Goal: Check status: Check status

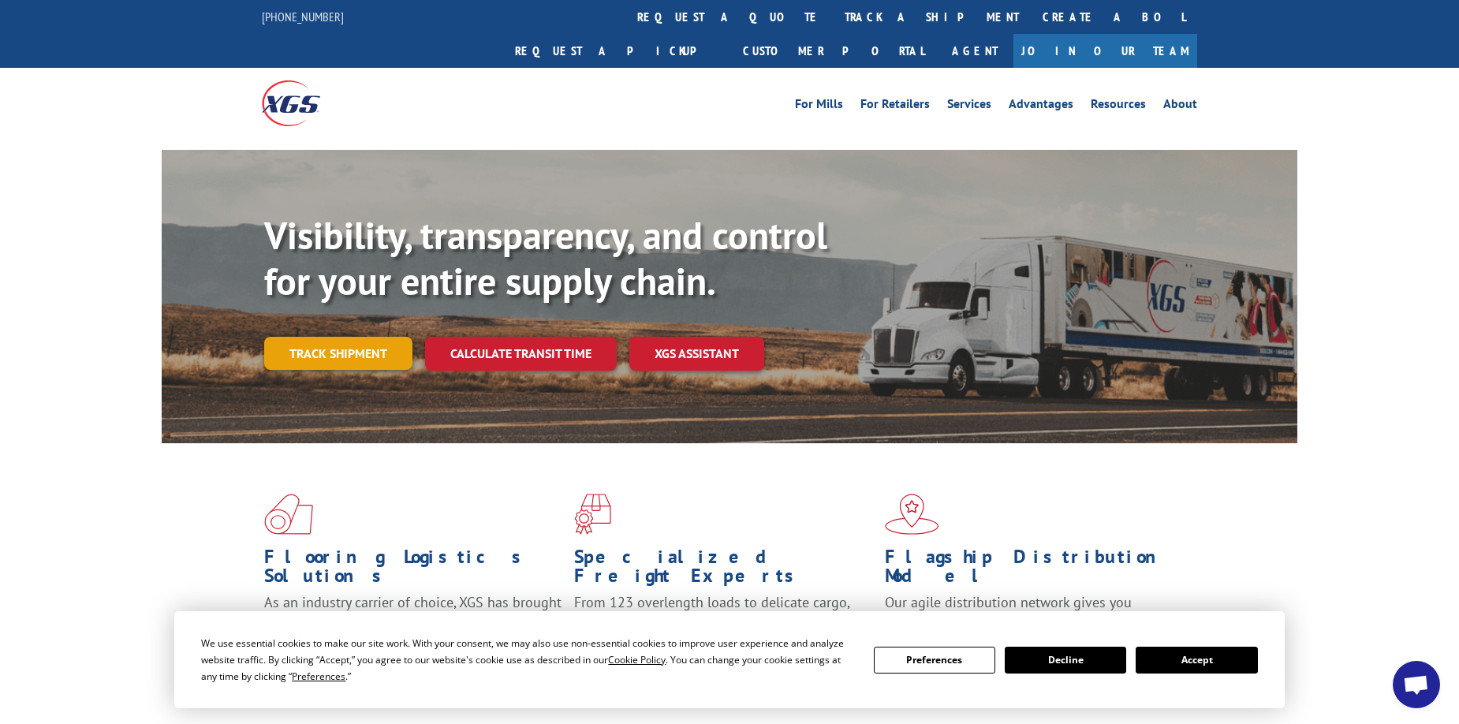
click at [345, 337] on link "Track shipment" at bounding box center [338, 353] width 148 height 33
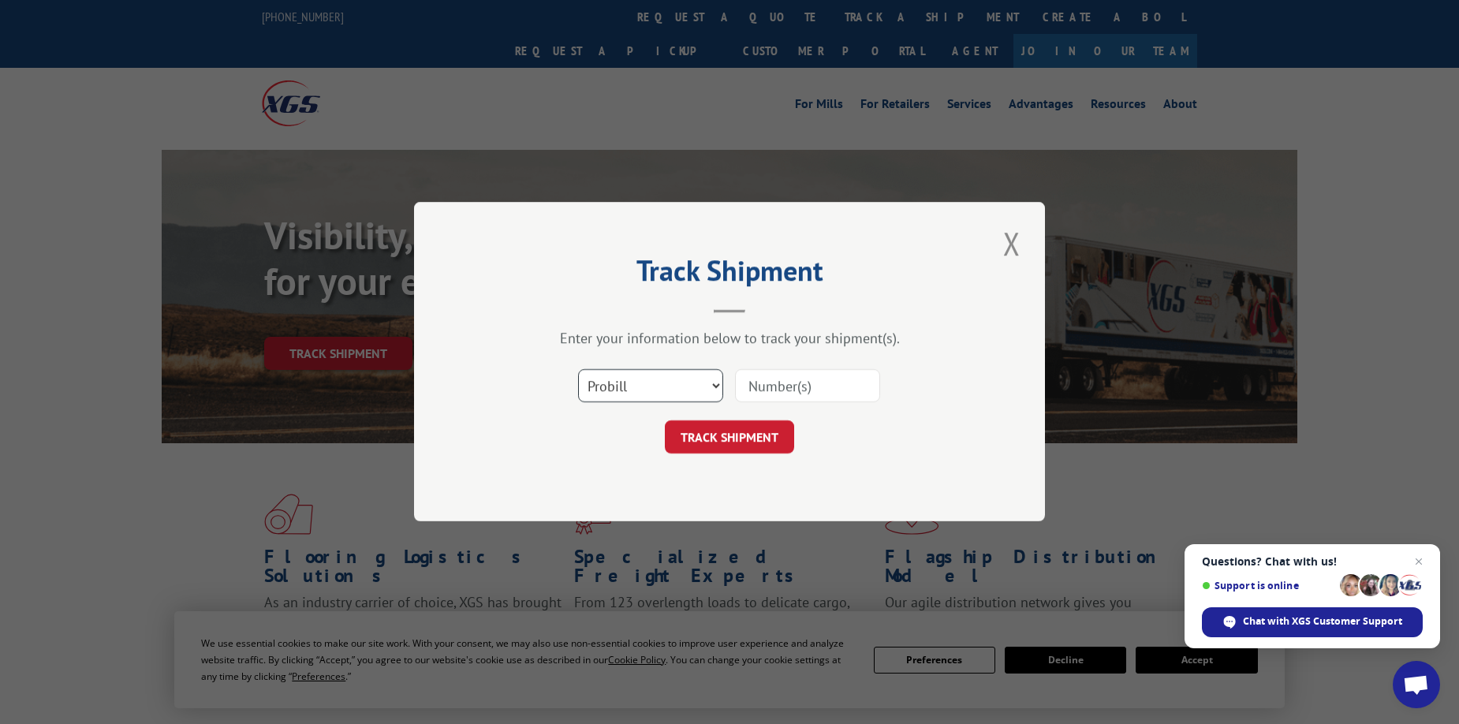
click at [710, 383] on select "Select category... Probill BOL PO" at bounding box center [650, 386] width 145 height 33
click at [578, 370] on select "Select category... Probill BOL PO" at bounding box center [650, 386] width 145 height 33
click at [755, 390] on input at bounding box center [807, 386] width 145 height 33
type input "2824481"
click at [725, 435] on button "TRACK SHIPMENT" at bounding box center [729, 437] width 129 height 33
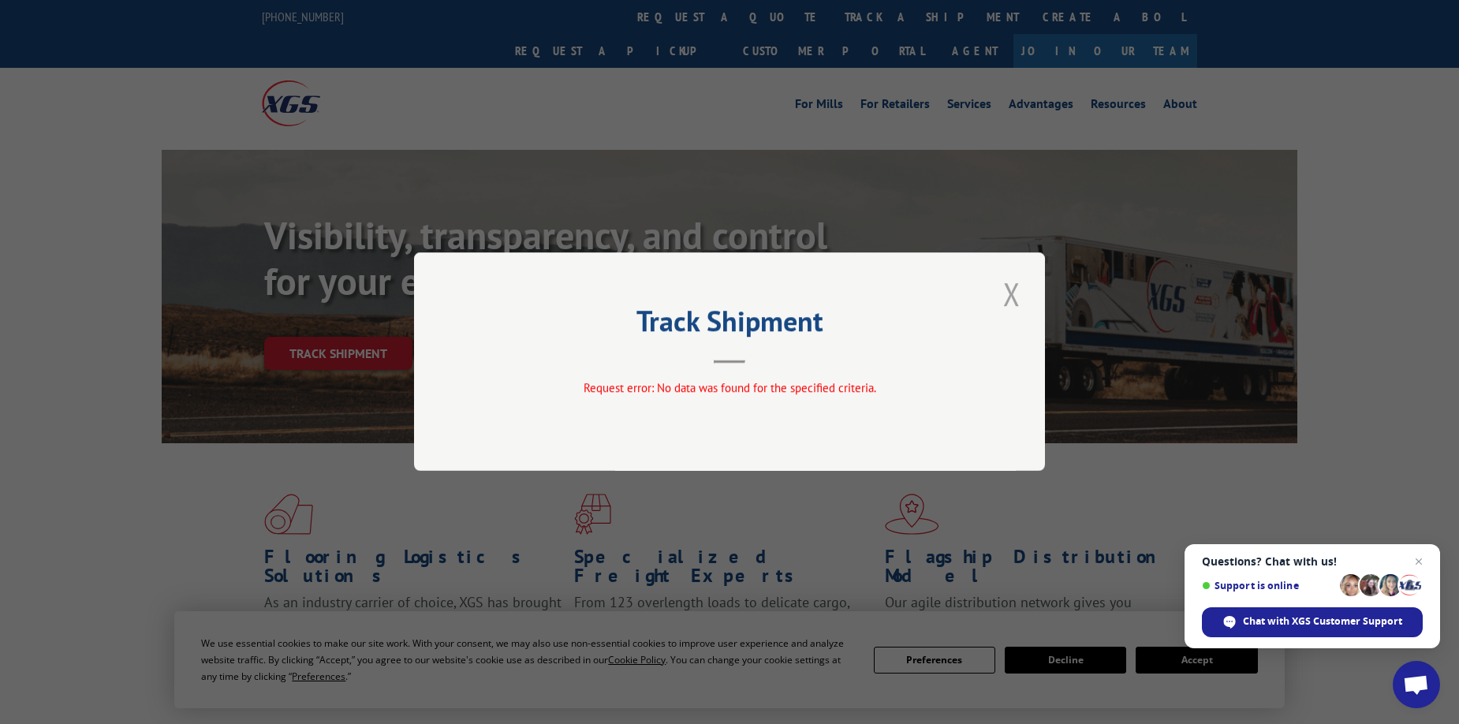
click at [1012, 291] on button "Close modal" at bounding box center [1011, 293] width 27 height 43
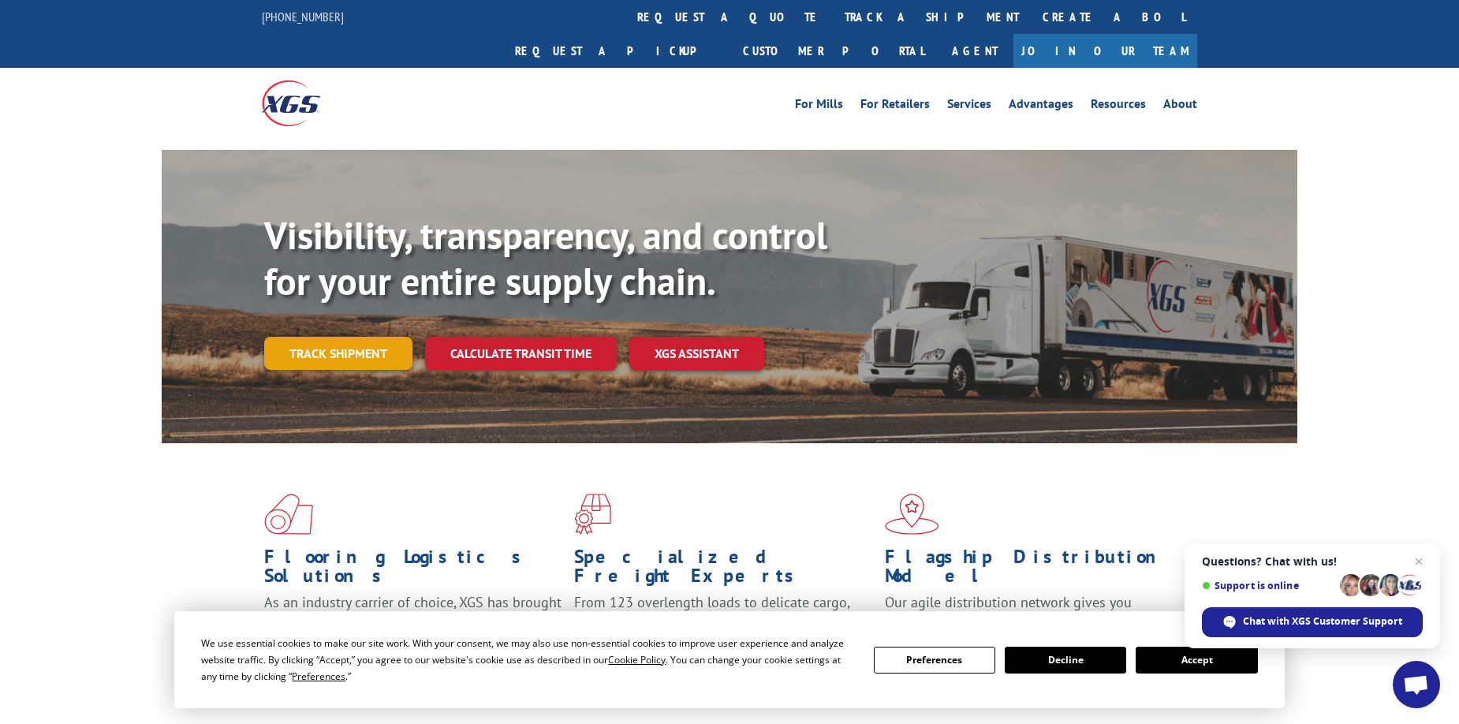
click at [369, 337] on link "Track shipment" at bounding box center [338, 353] width 148 height 33
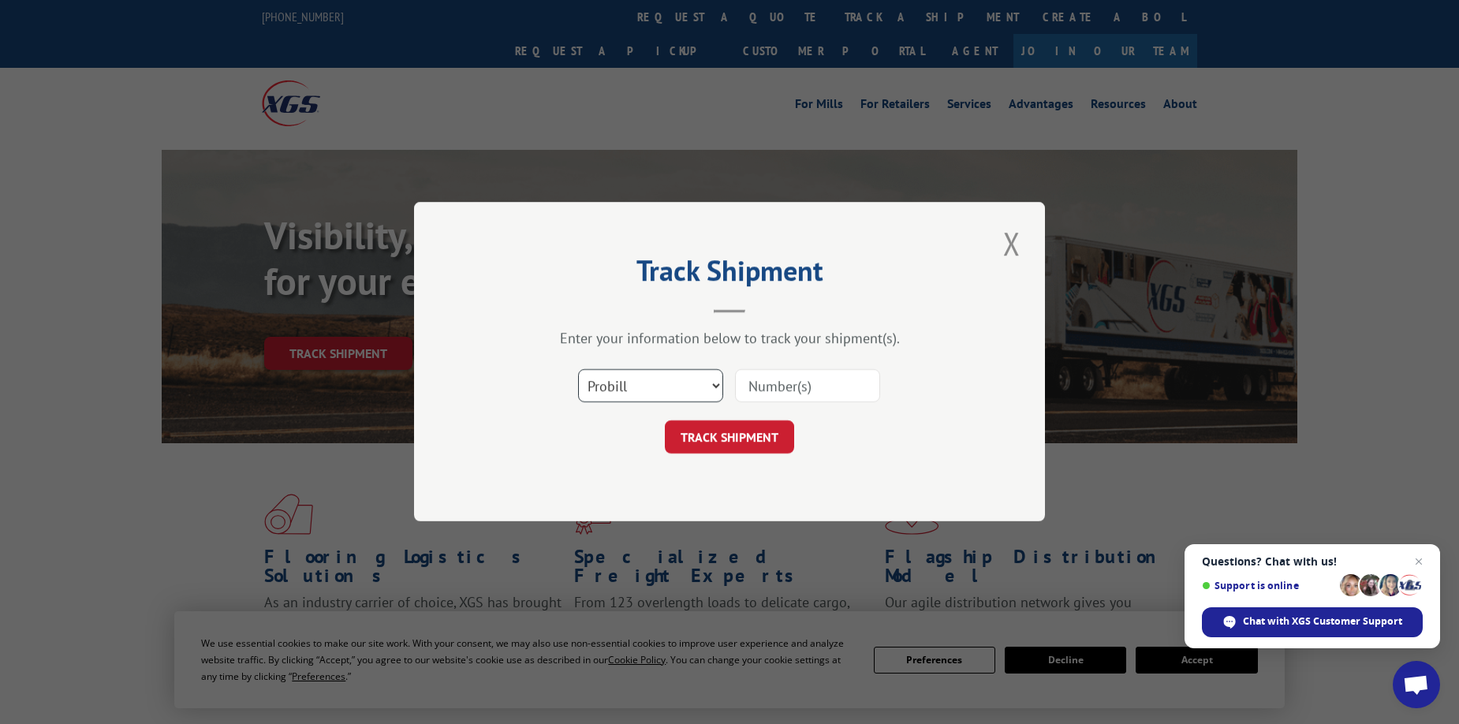
drag, startPoint x: 717, startPoint y: 385, endPoint x: 708, endPoint y: 385, distance: 8.7
click at [717, 385] on select "Select category... Probill BOL PO" at bounding box center [650, 386] width 145 height 33
select select "bol"
click at [578, 370] on select "Select category... Probill BOL PO" at bounding box center [650, 386] width 145 height 33
click at [763, 382] on input at bounding box center [807, 386] width 145 height 33
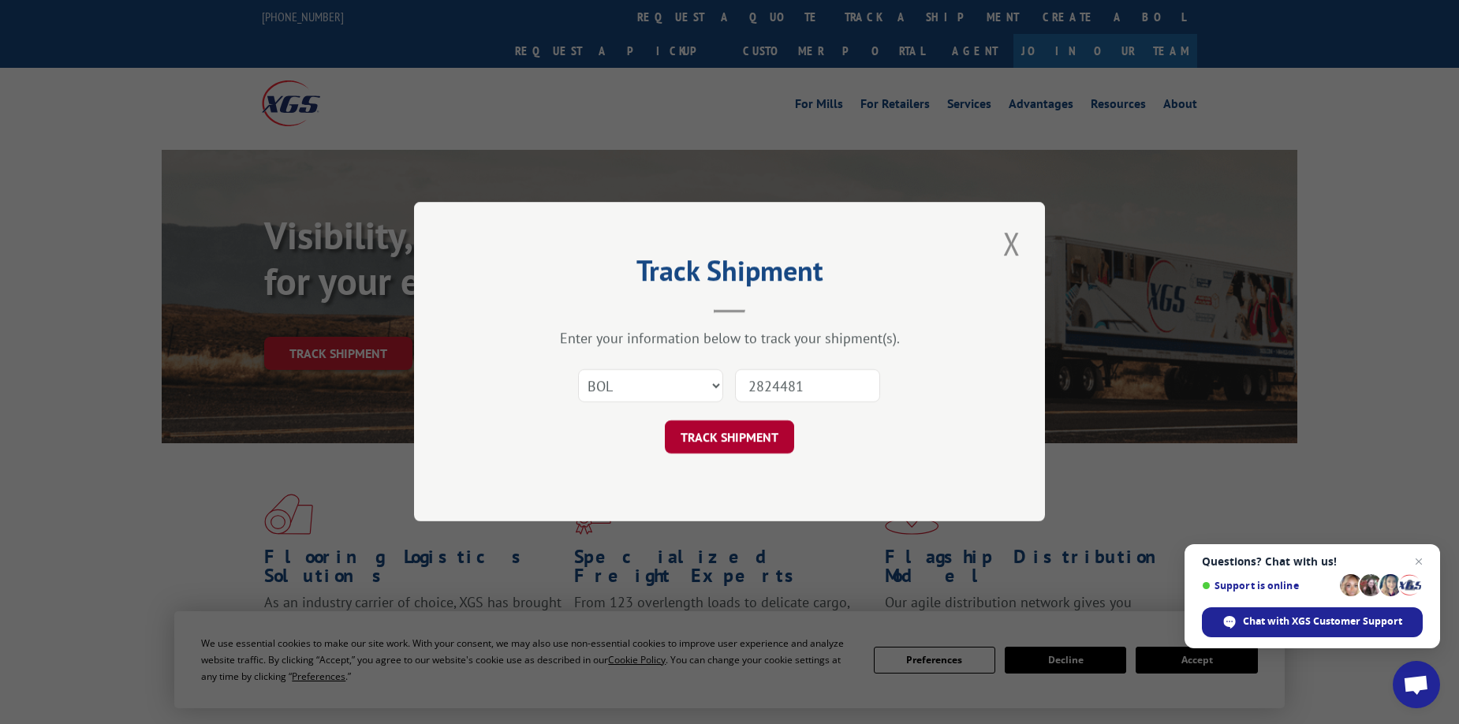
type input "2824481"
click at [729, 436] on button "TRACK SHIPMENT" at bounding box center [729, 437] width 129 height 33
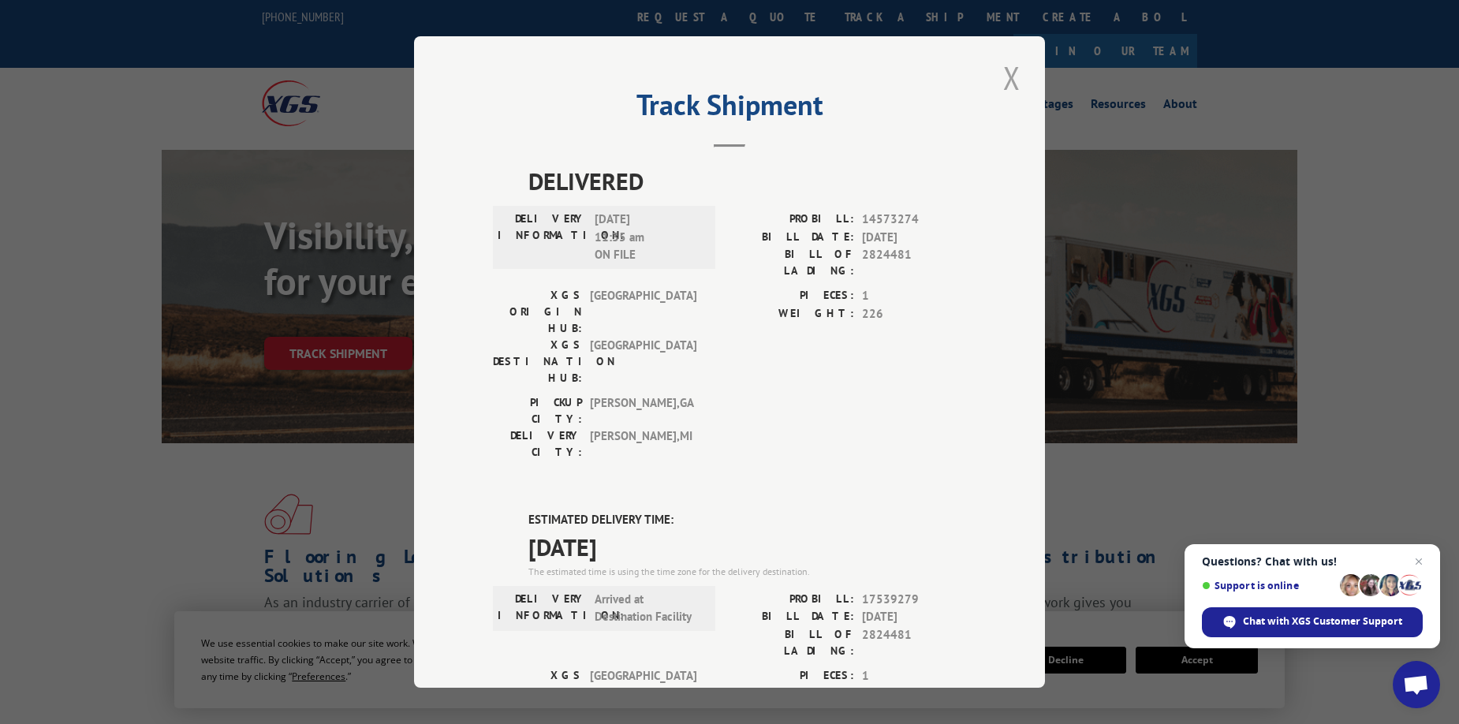
click at [1012, 80] on button "Close modal" at bounding box center [1011, 77] width 27 height 43
